Goal: Task Accomplishment & Management: Use online tool/utility

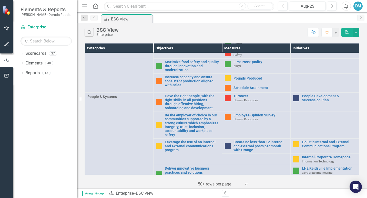
scroll to position [214, 0]
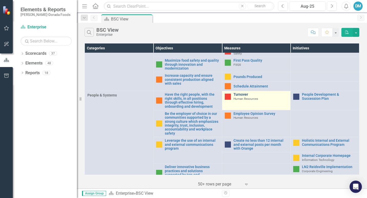
click at [237, 95] on link "Turnover" at bounding box center [260, 95] width 55 height 4
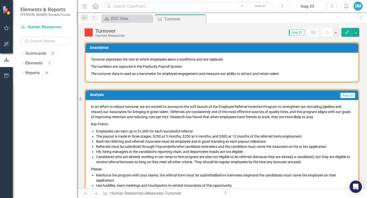
drag, startPoint x: 91, startPoint y: 106, endPoint x: 101, endPoint y: 126, distance: 22.8
click at [101, 126] on span "In an effort to reduce turnover, we are excited to announce the soft launch of …" at bounding box center [222, 149] width 262 height 90
drag, startPoint x: 90, startPoint y: 105, endPoint x: 117, endPoint y: 134, distance: 39.0
click at [120, 138] on div "In an effort to reduce turnover, we are excited to announce the soft launch of …" at bounding box center [221, 150] width 272 height 100
click at [87, 105] on div "In an effort to reduce turnover, we are excited to announce the soft launch of …" at bounding box center [221, 150] width 272 height 100
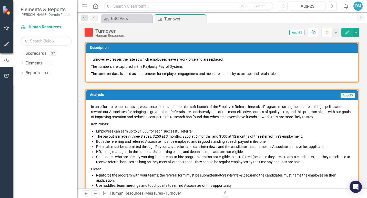
click at [87, 105] on div "In an effort to reduce turnover, we are excited to announce the soft launch of …" at bounding box center [221, 150] width 272 height 100
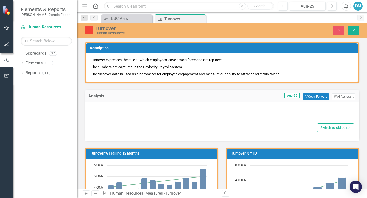
type textarea "<p>In an effort to reduce turnover, we are excited to announce the soft launch …"
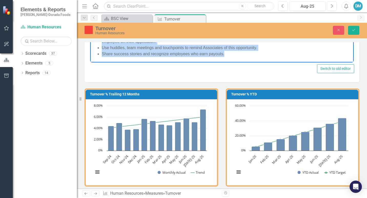
scroll to position [143, 0]
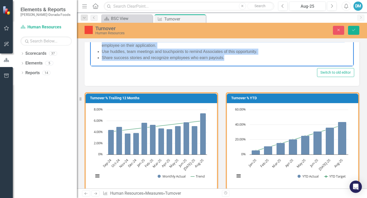
drag, startPoint x: 92, startPoint y: -19, endPoint x: 221, endPoint y: 64, distance: 153.9
copy body "Lo ip dolors am consec adipisci, el sed doeiusm te incididu utl etdo magnaa en …"
